Goal: Transaction & Acquisition: Purchase product/service

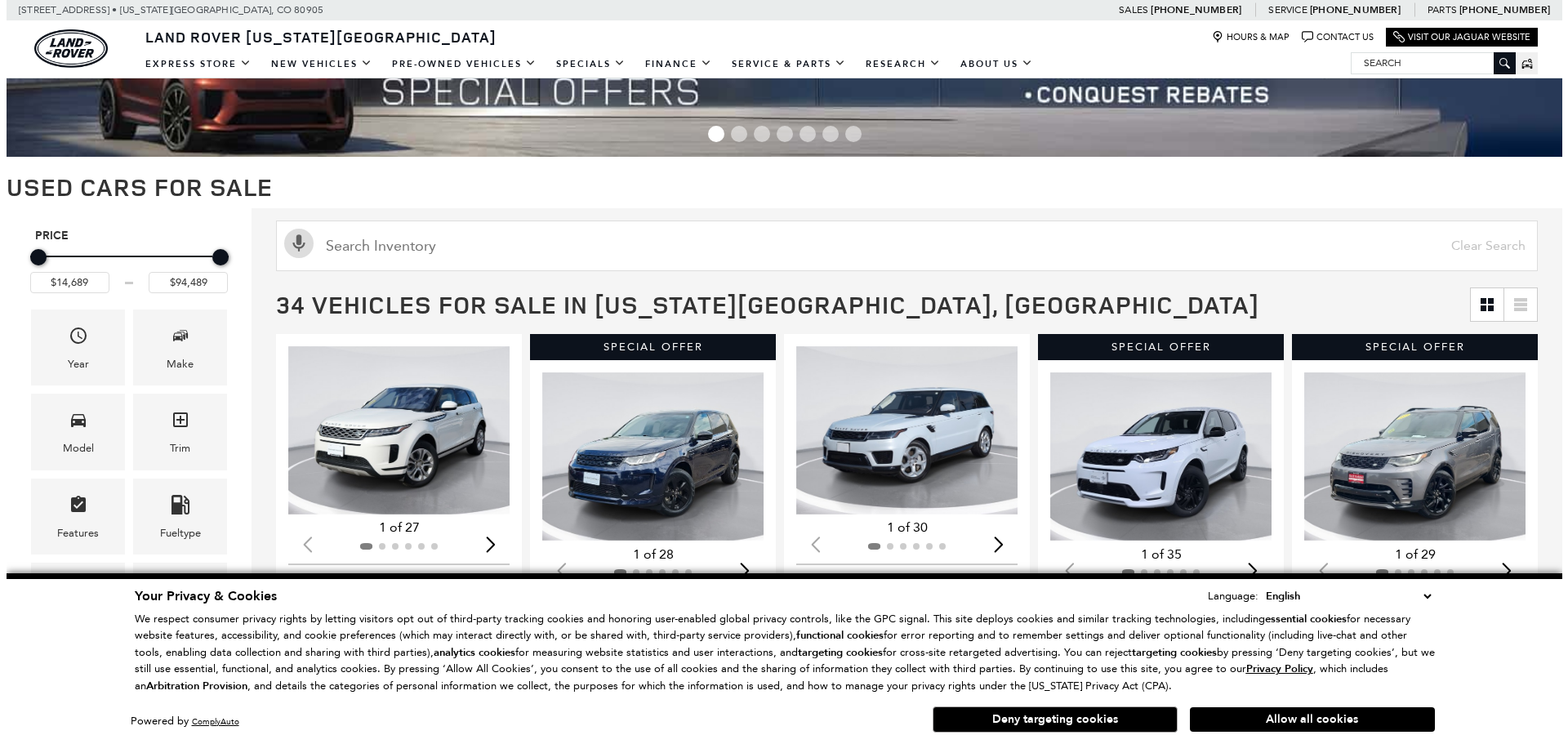
scroll to position [163, 0]
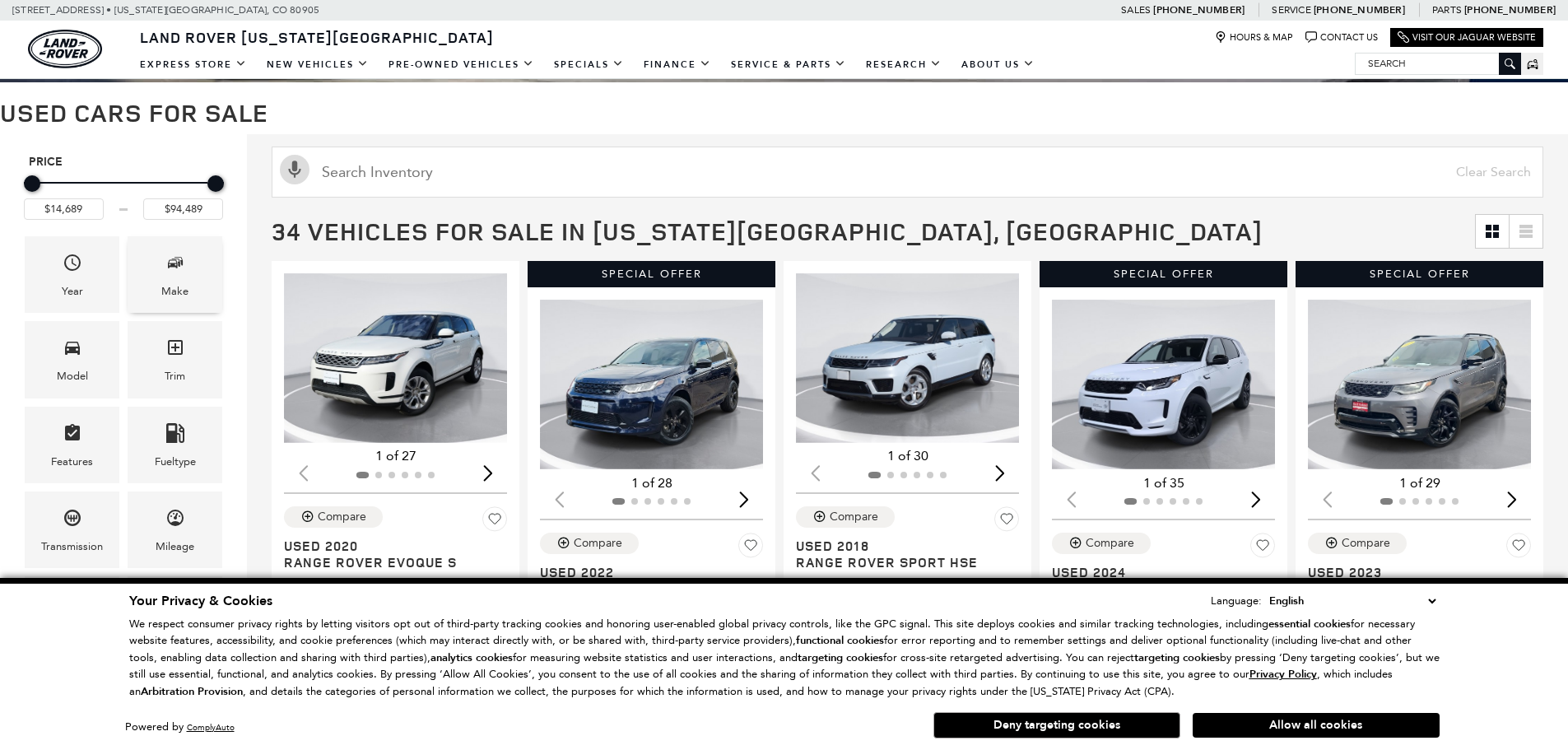
click at [172, 277] on span "Make" at bounding box center [176, 265] width 20 height 34
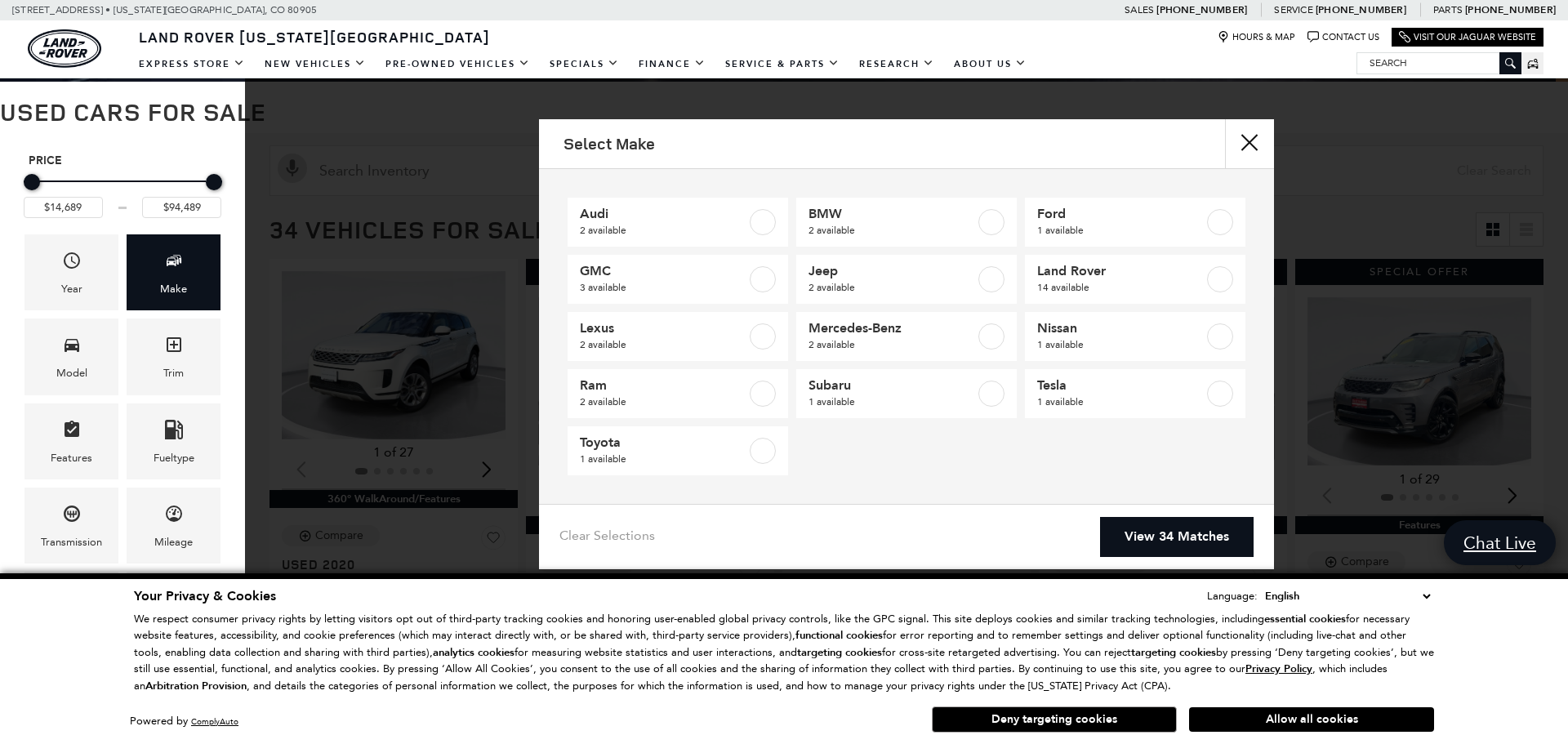
scroll to position [163, 0]
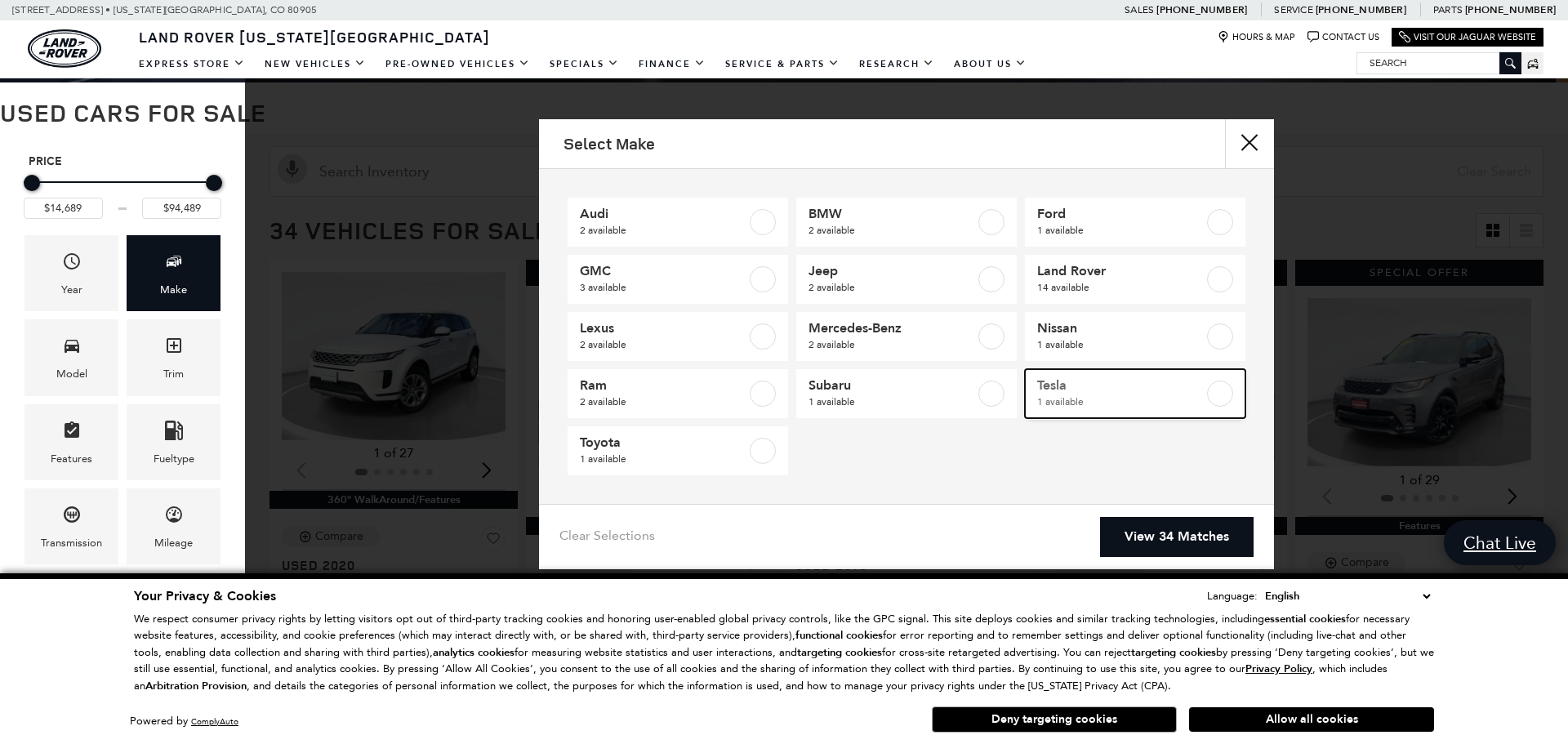
click at [1109, 388] on span "Tesla" at bounding box center [1120, 386] width 167 height 16
type input "$72,589"
checkbox input "true"
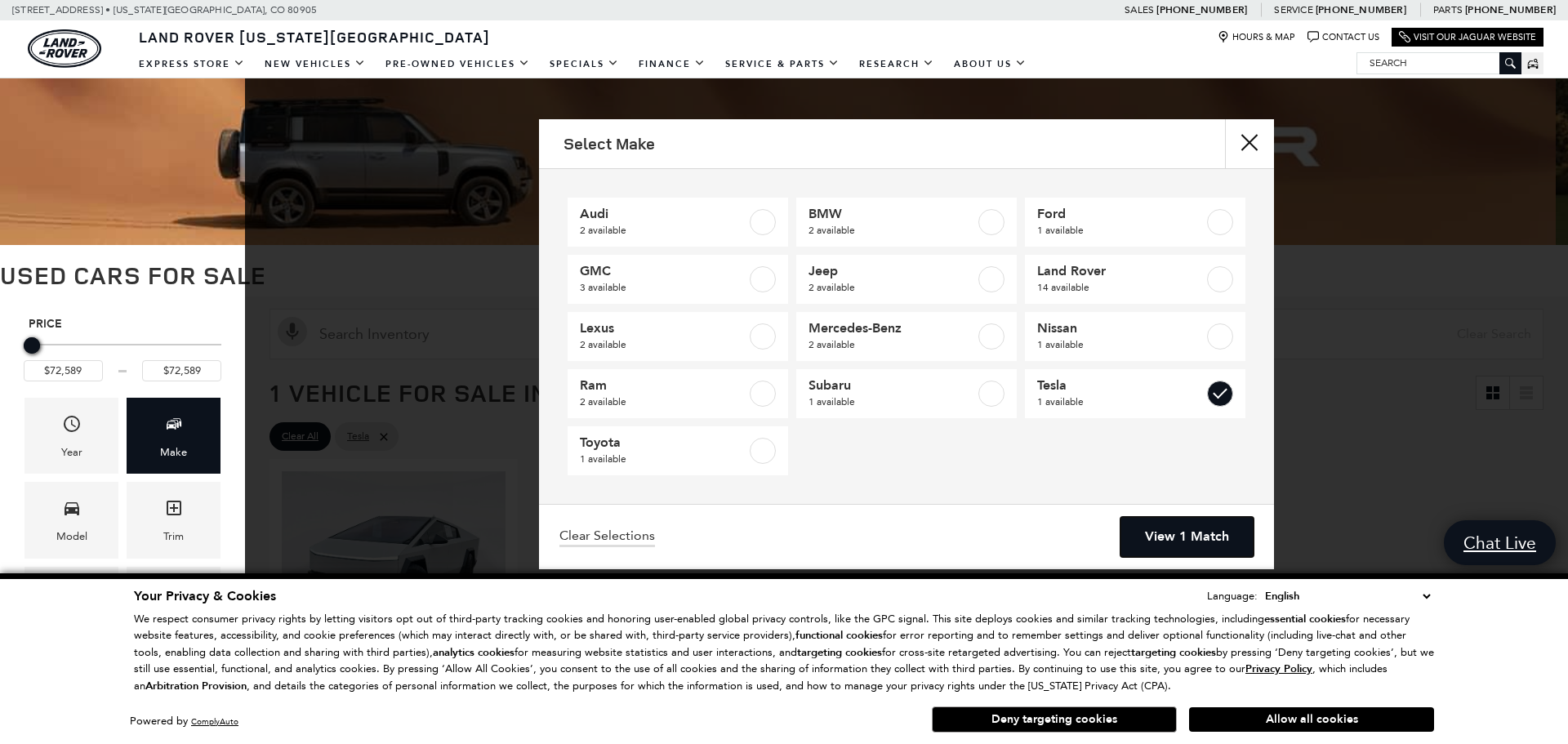
click at [1170, 544] on link "View 1 Match" at bounding box center [1186, 537] width 133 height 40
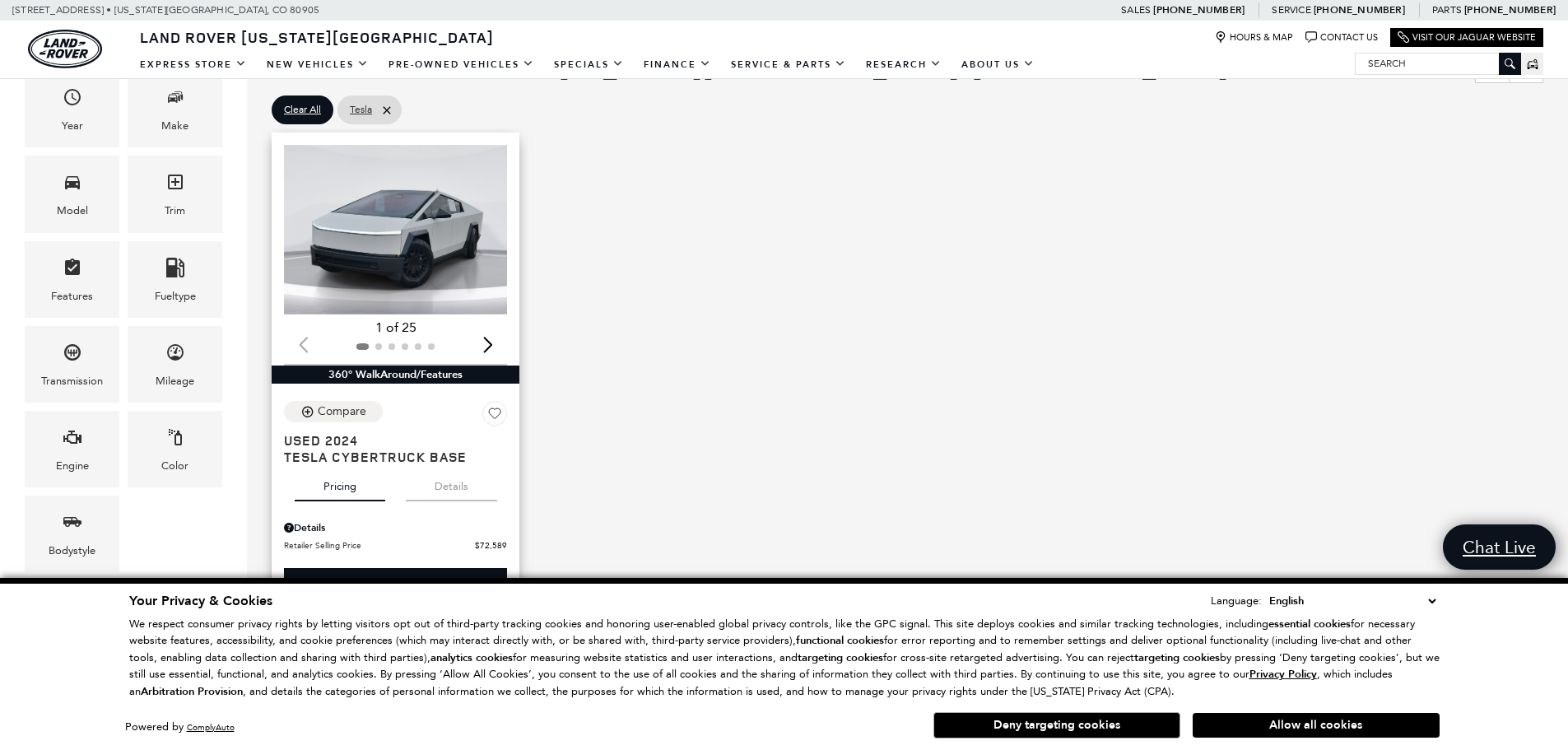
scroll to position [411, 0]
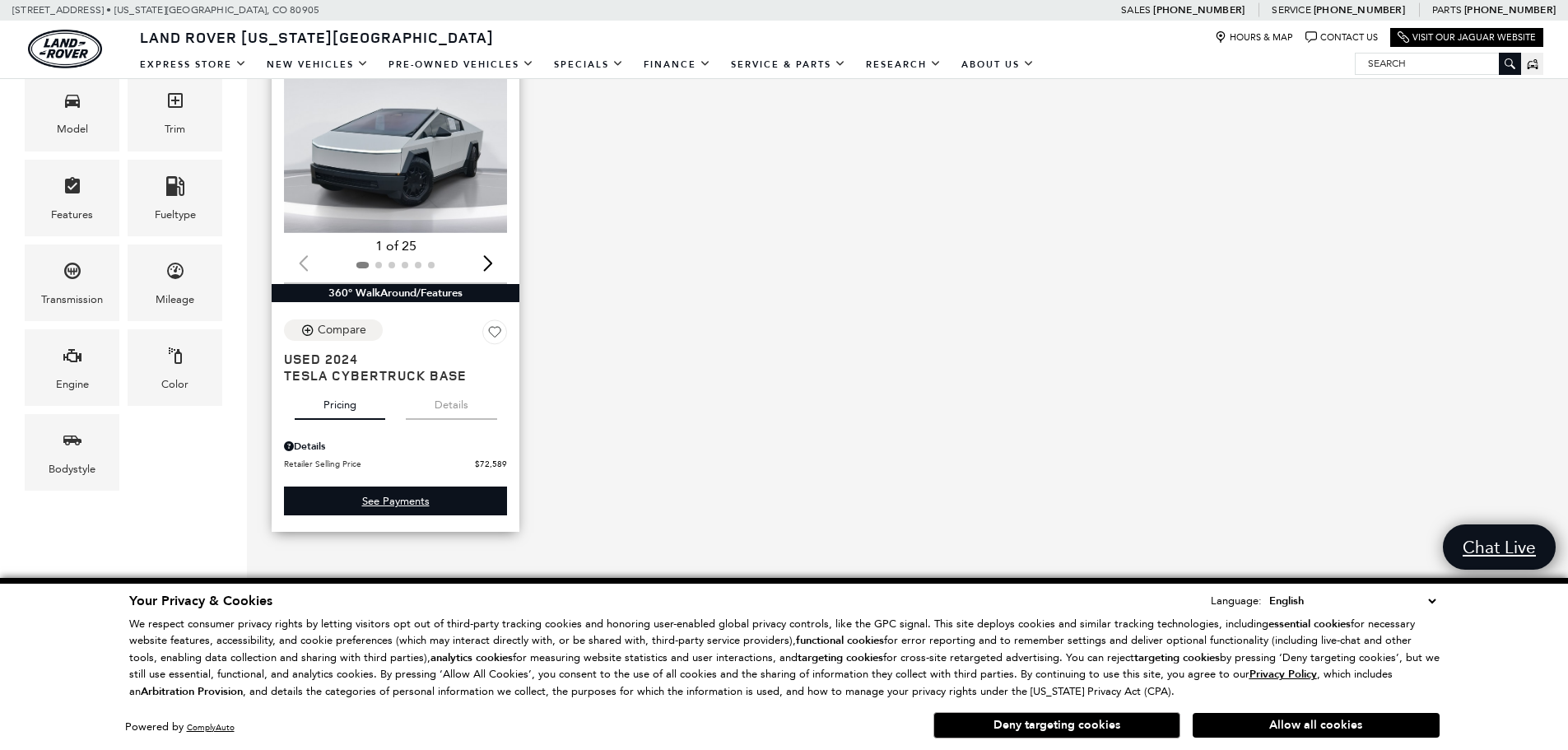
click at [436, 167] on img "1 / 2" at bounding box center [397, 148] width 226 height 169
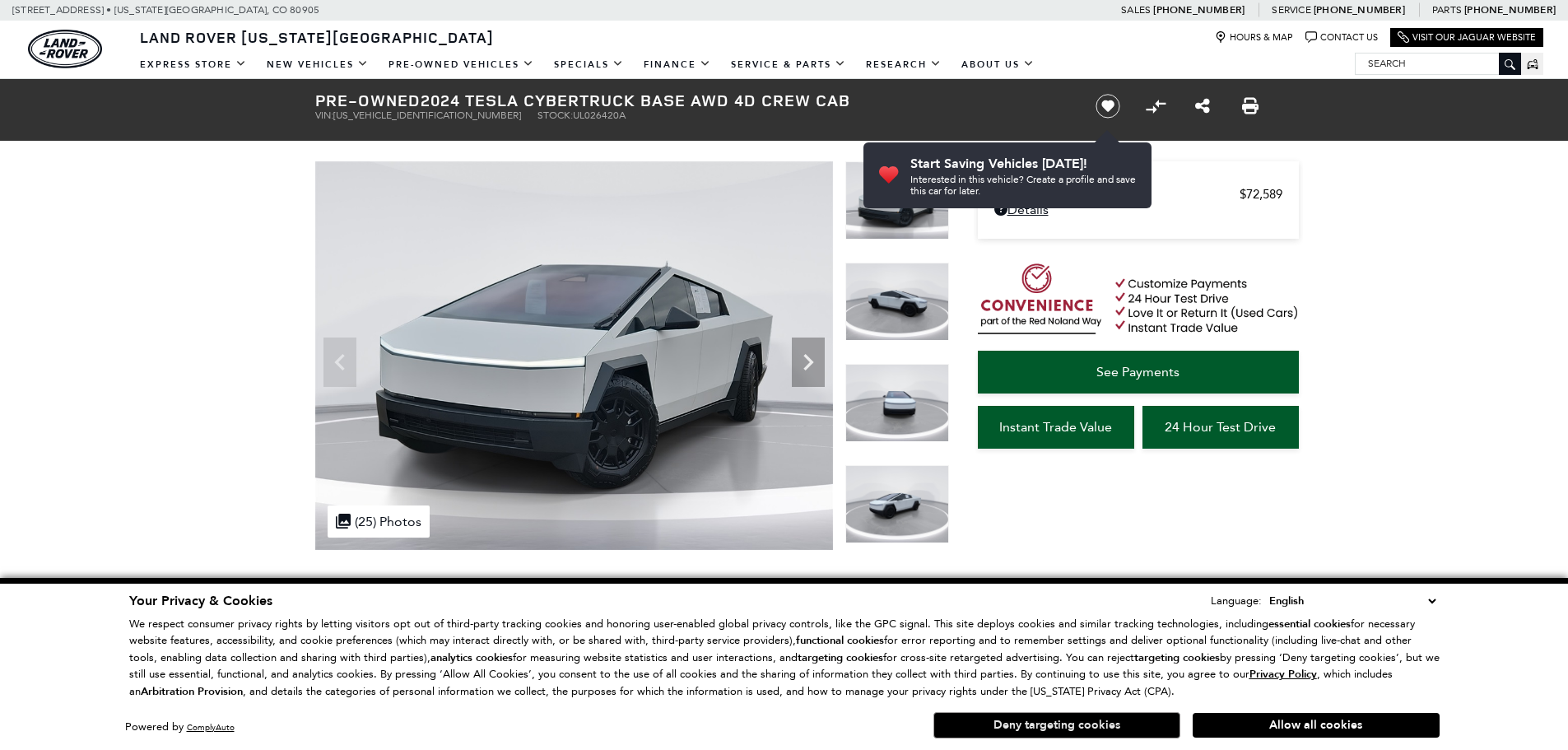
click at [1042, 727] on button "Deny targeting cookies" at bounding box center [1057, 725] width 247 height 26
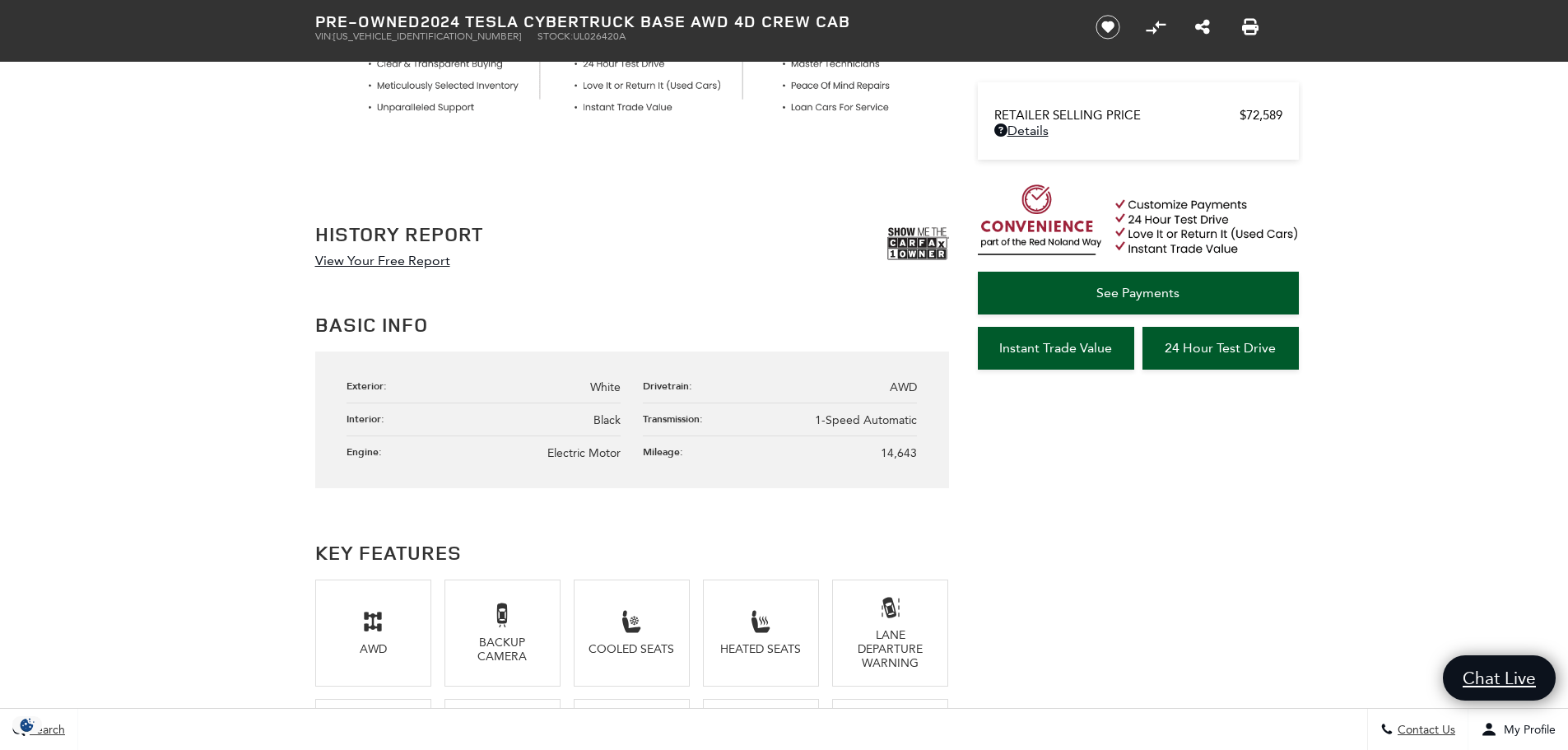
scroll to position [824, 0]
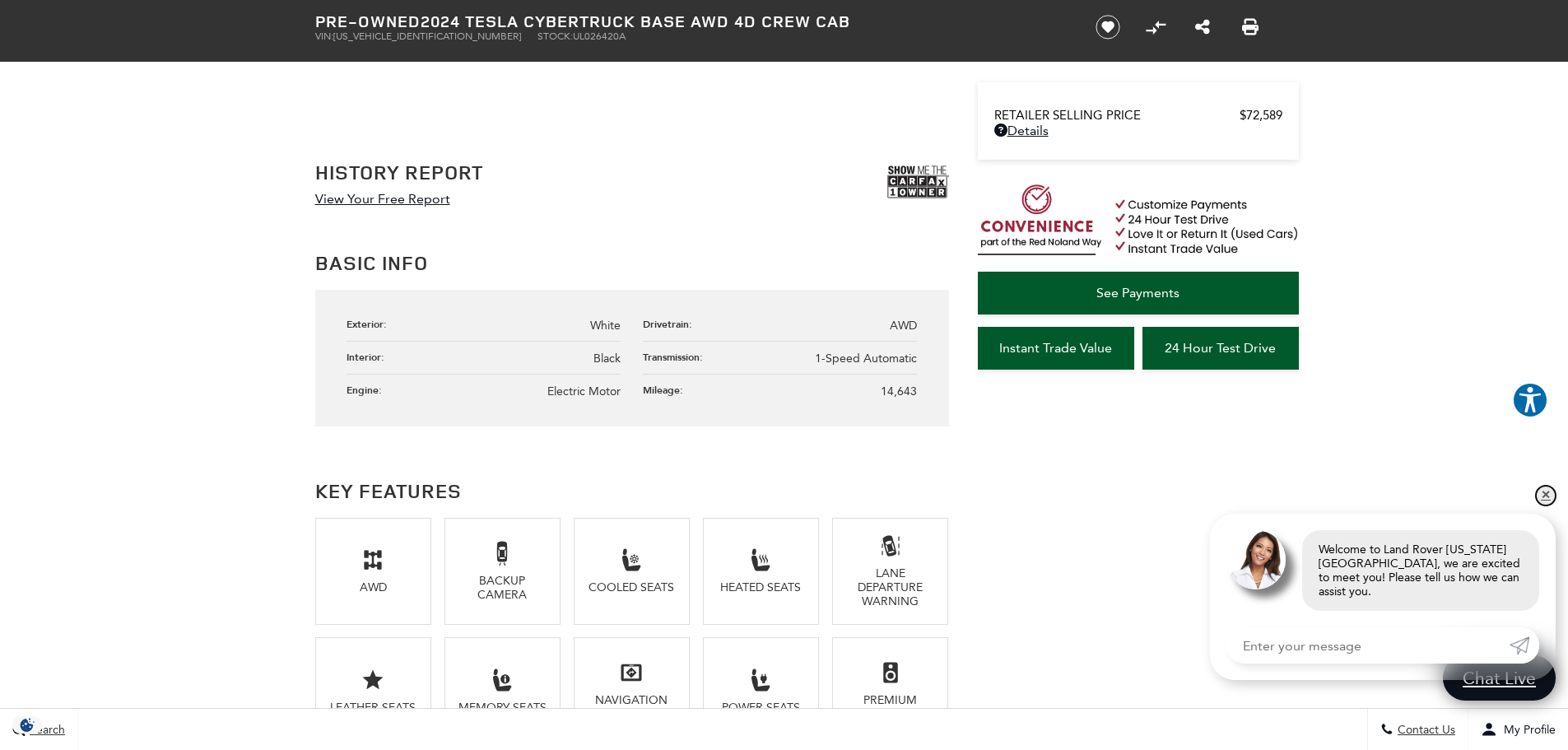
click at [1546, 505] on link "✕" at bounding box center [1546, 496] width 20 height 20
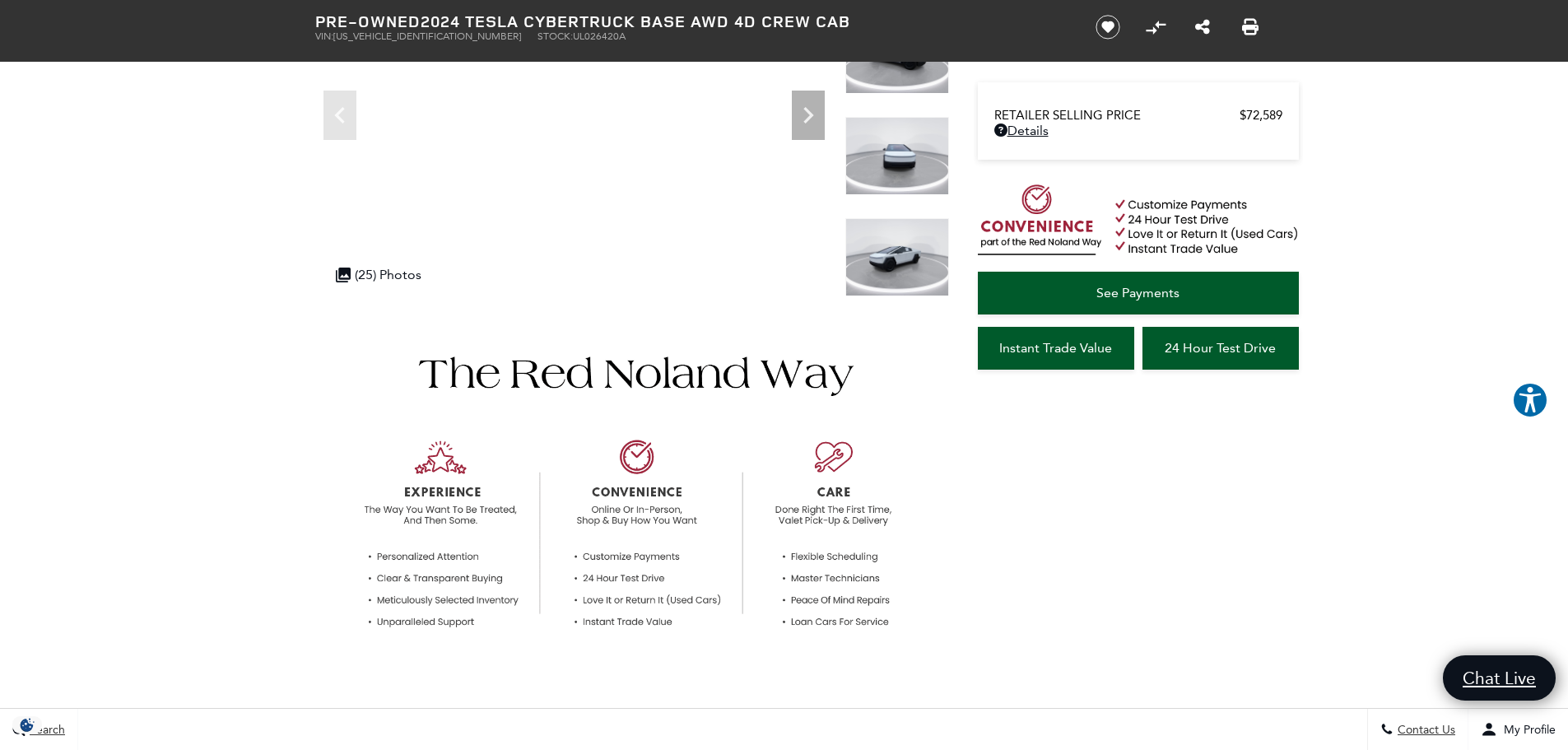
scroll to position [0, 0]
